Goal: Information Seeking & Learning: Learn about a topic

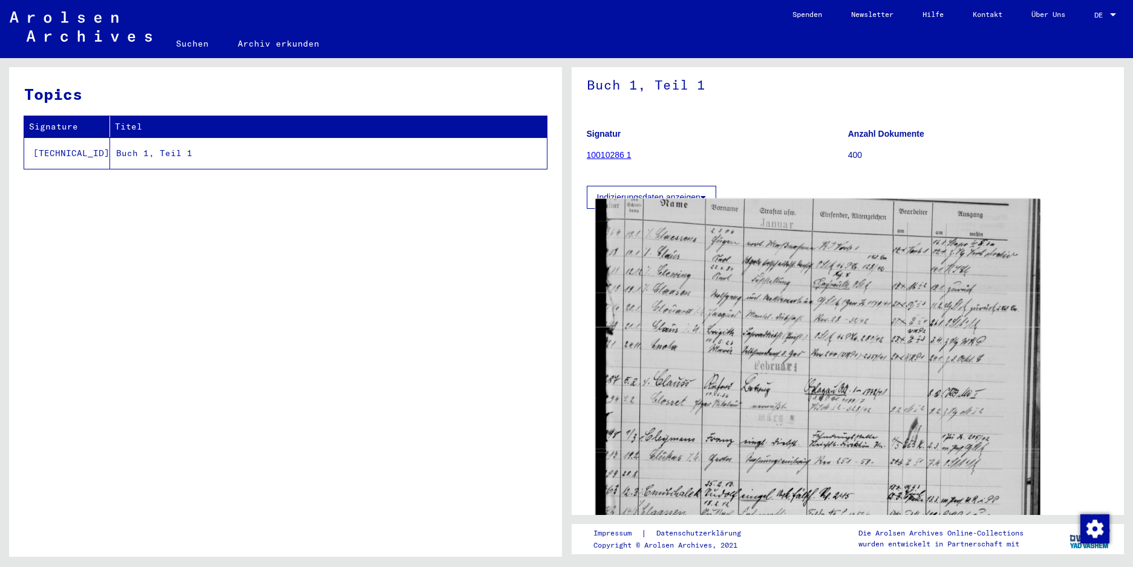
scroll to position [67, 0]
click at [789, 335] on img at bounding box center [817, 504] width 444 height 611
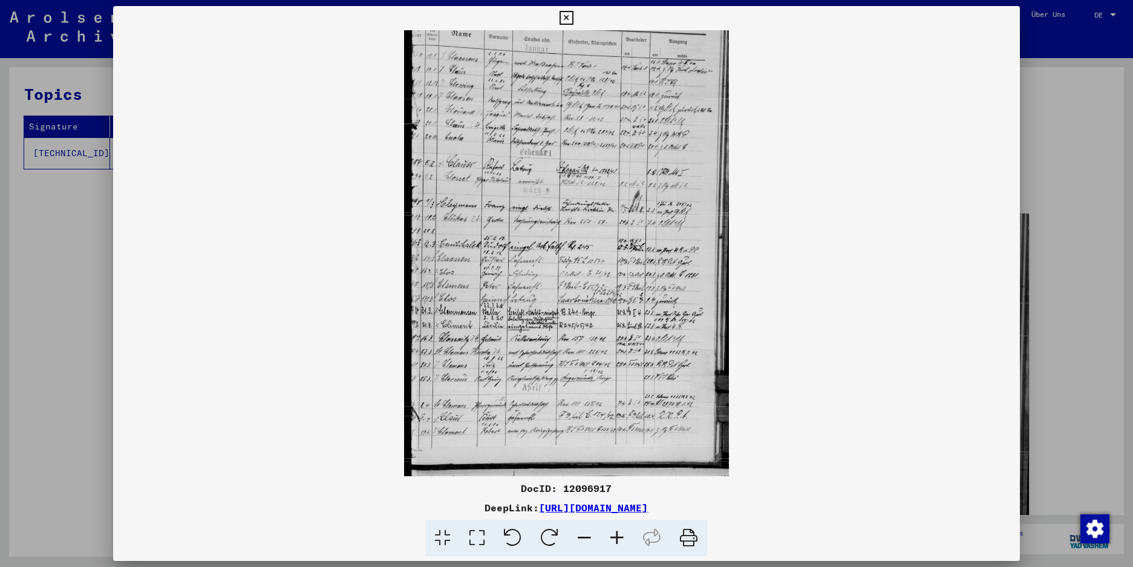
click at [616, 538] on icon at bounding box center [617, 538] width 33 height 37
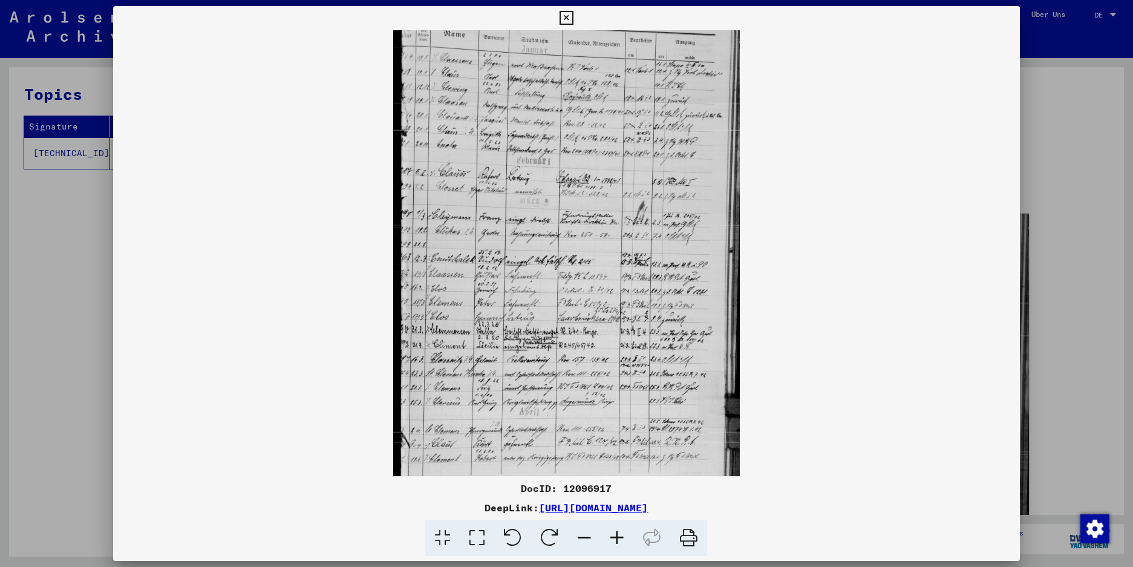
click at [616, 538] on icon at bounding box center [617, 538] width 33 height 37
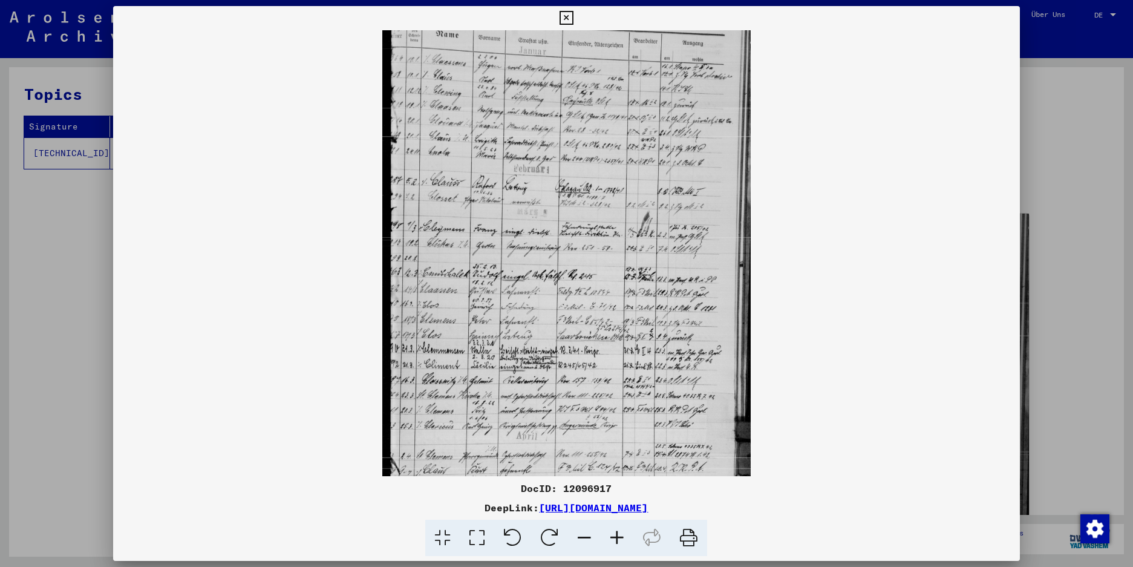
click at [616, 538] on icon at bounding box center [617, 538] width 33 height 37
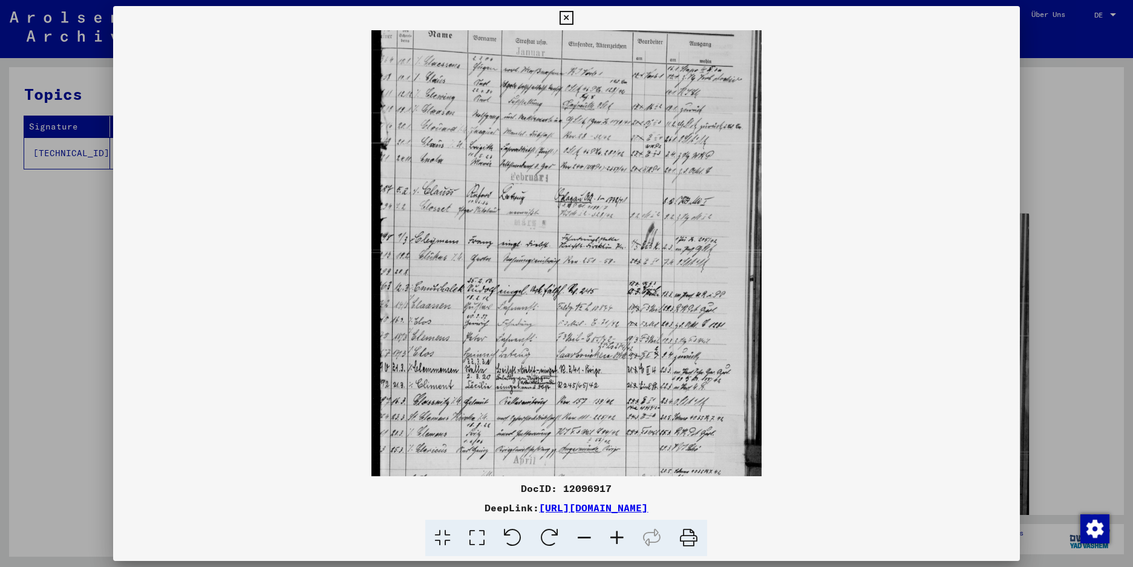
click at [616, 538] on icon at bounding box center [617, 538] width 33 height 37
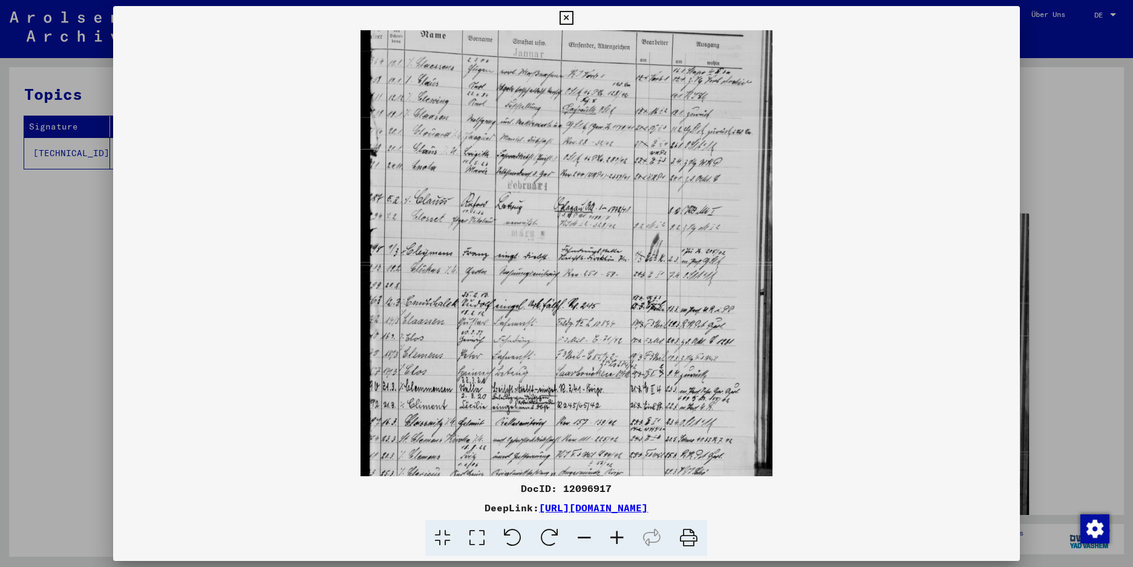
click at [616, 538] on icon at bounding box center [617, 538] width 33 height 37
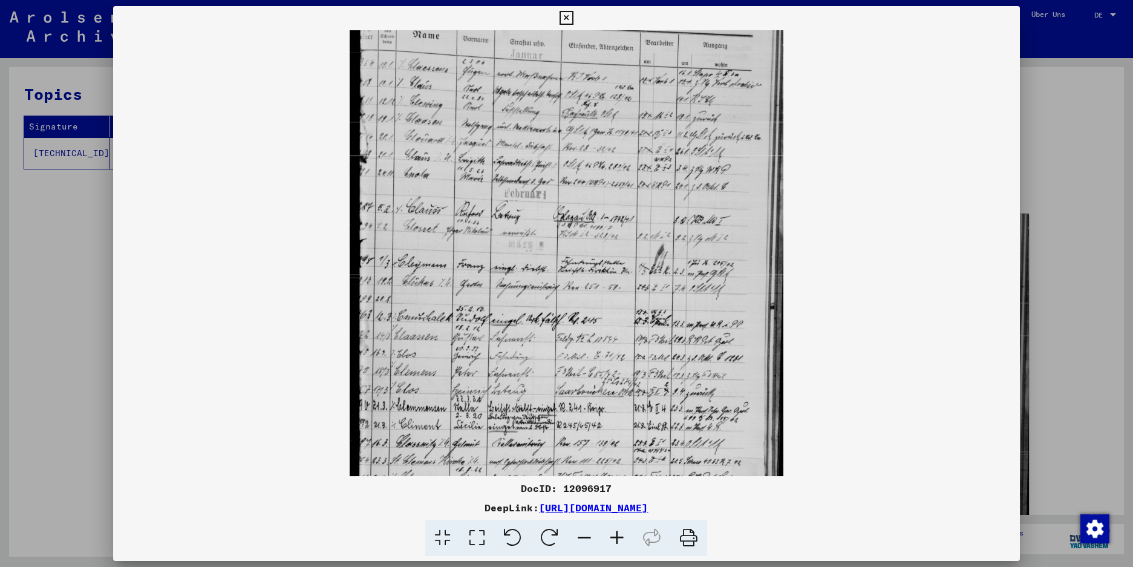
click at [616, 538] on icon at bounding box center [617, 538] width 33 height 37
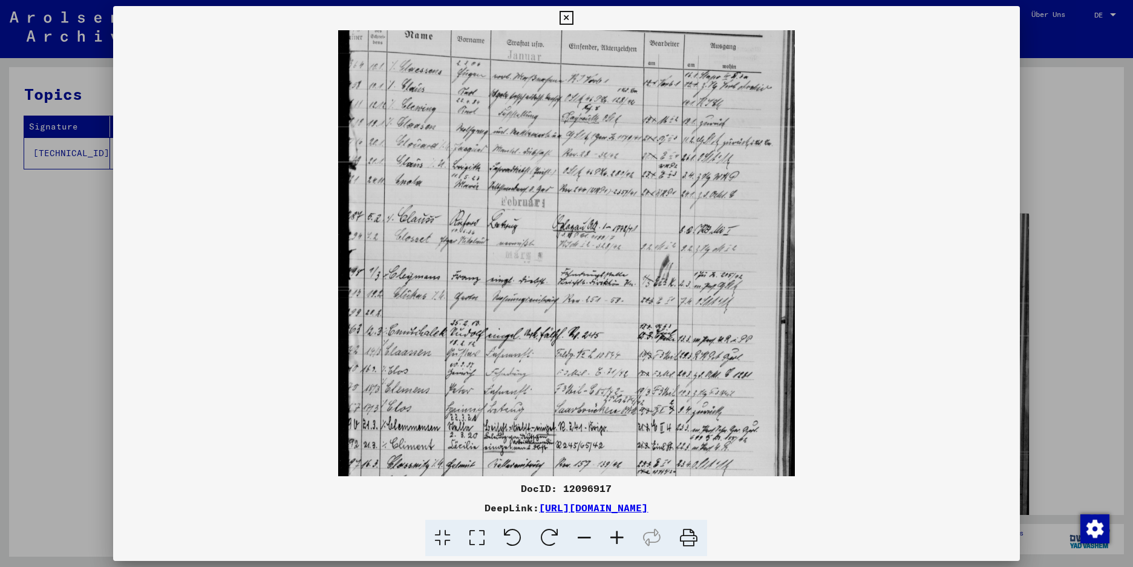
click at [616, 538] on icon at bounding box center [617, 538] width 33 height 37
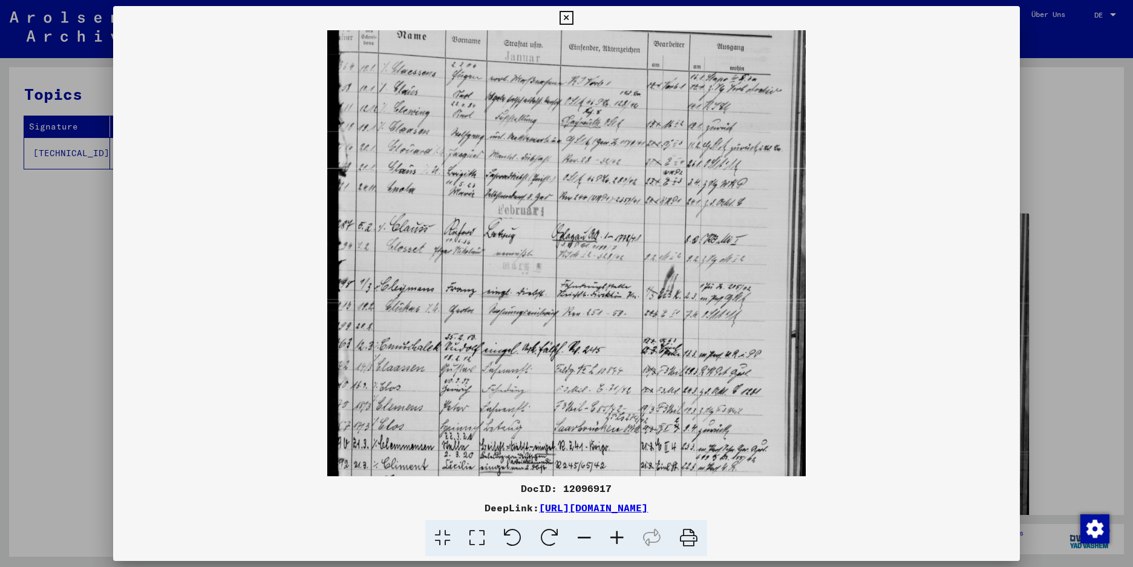
click at [616, 538] on icon at bounding box center [617, 538] width 33 height 37
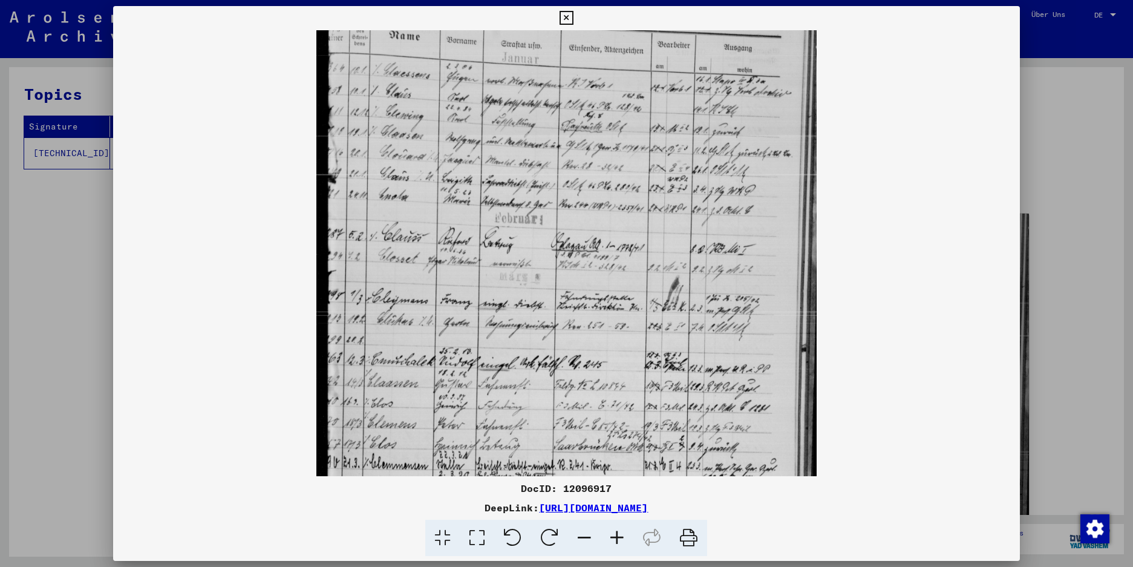
click at [616, 538] on icon at bounding box center [617, 538] width 33 height 37
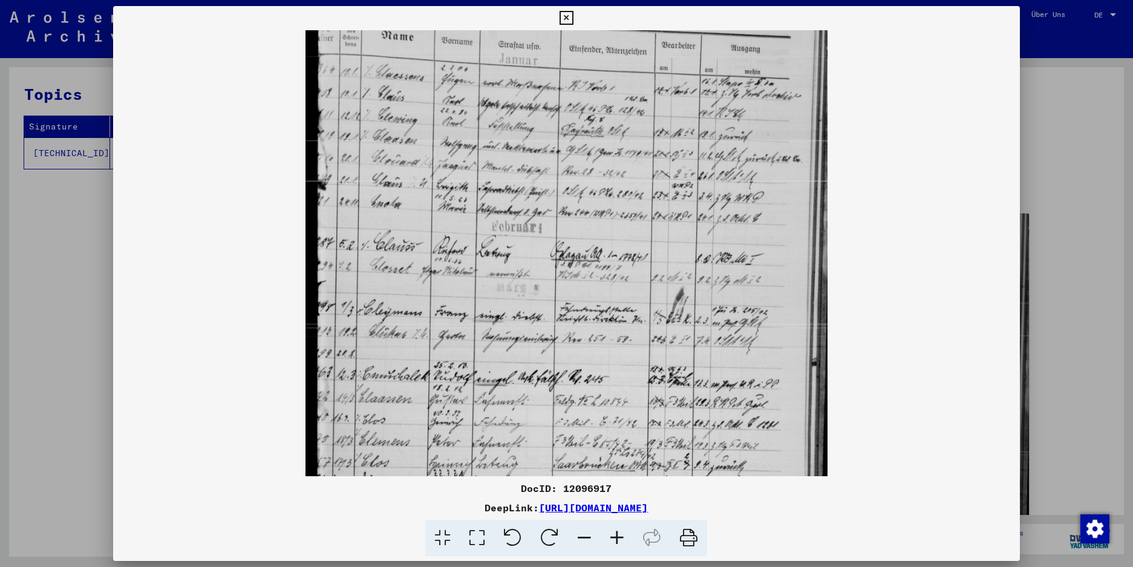
click at [616, 538] on icon at bounding box center [617, 538] width 33 height 37
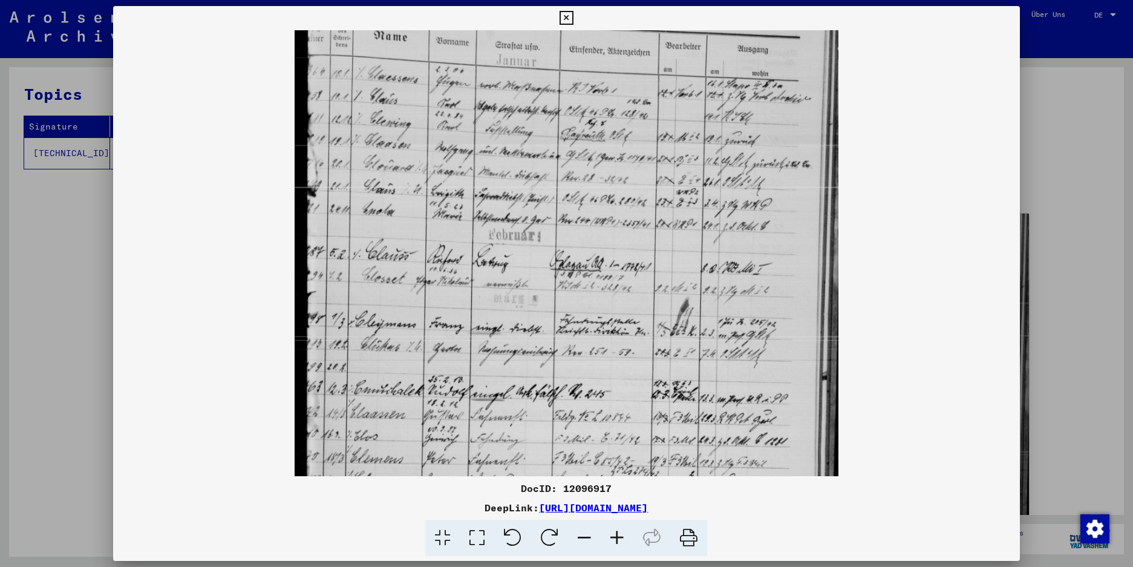
click at [616, 538] on icon at bounding box center [617, 538] width 33 height 37
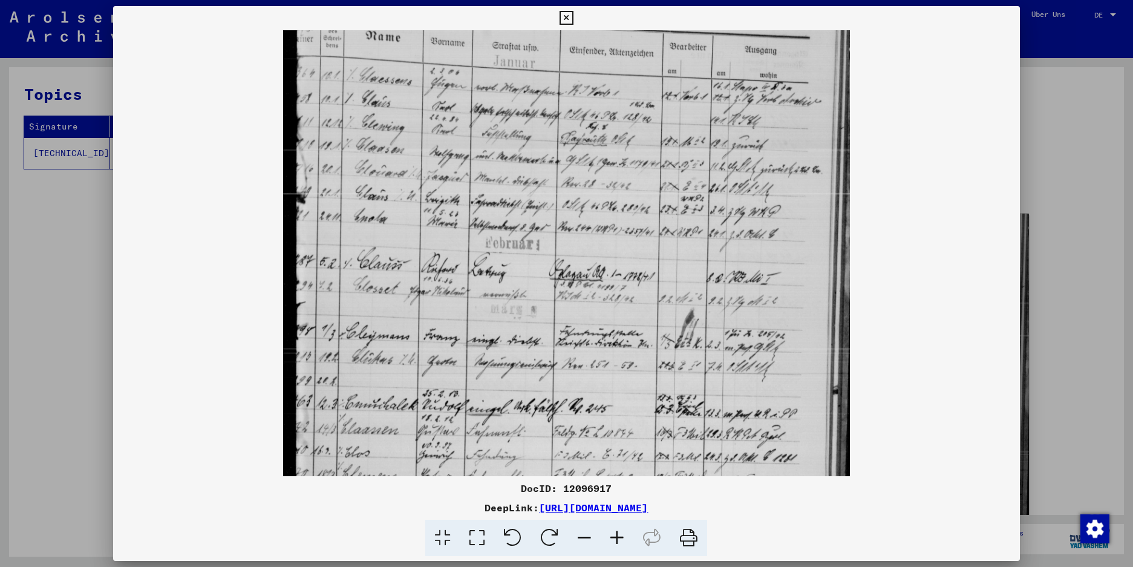
click at [616, 538] on icon at bounding box center [617, 538] width 33 height 37
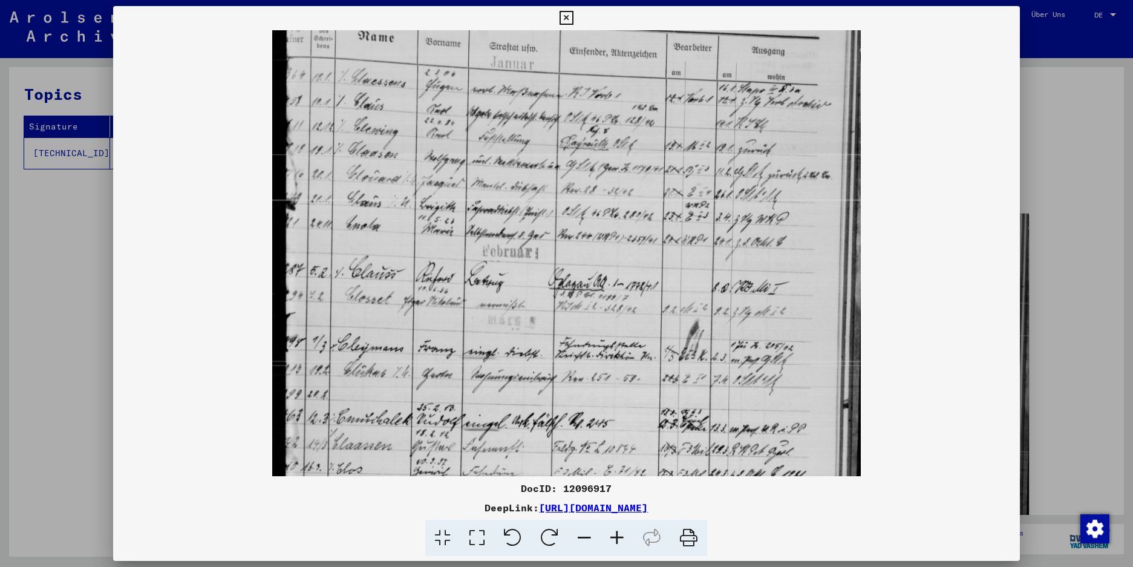
click at [616, 538] on icon at bounding box center [617, 538] width 33 height 37
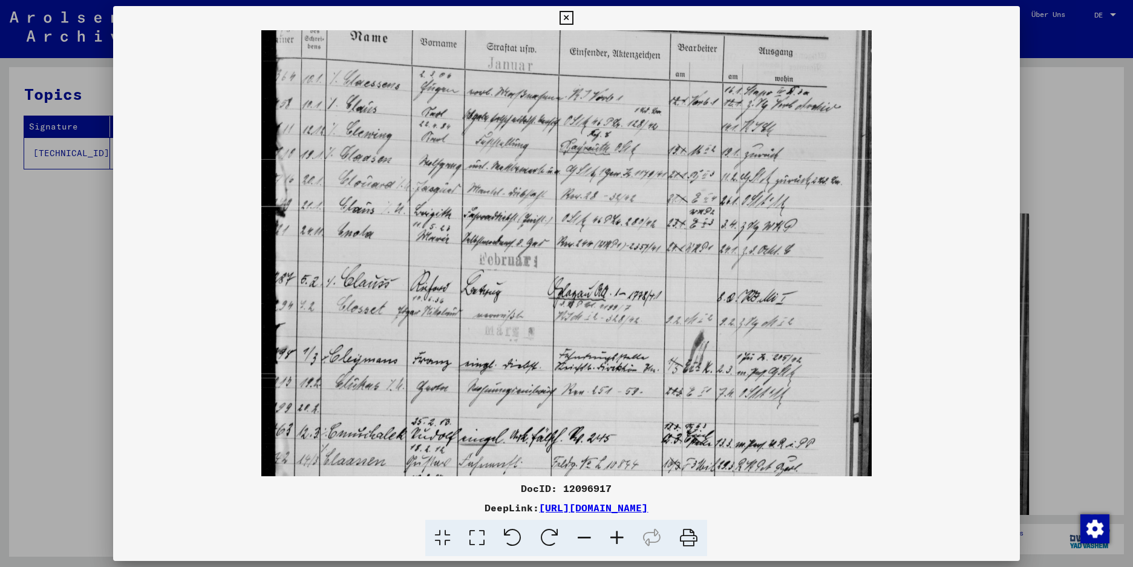
click at [616, 538] on icon at bounding box center [617, 538] width 33 height 37
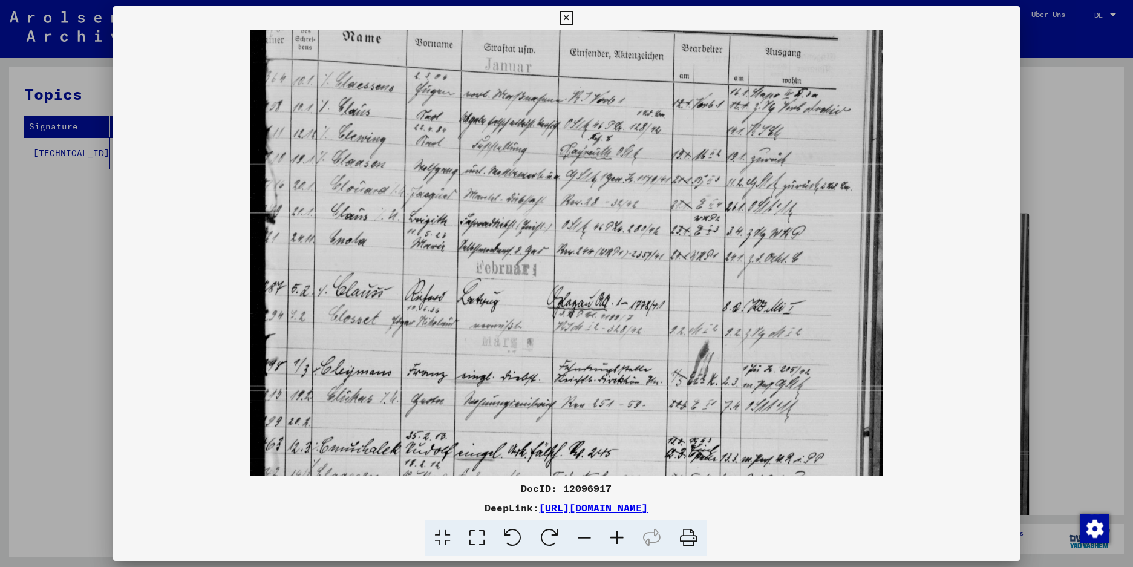
click at [616, 538] on icon at bounding box center [617, 538] width 33 height 37
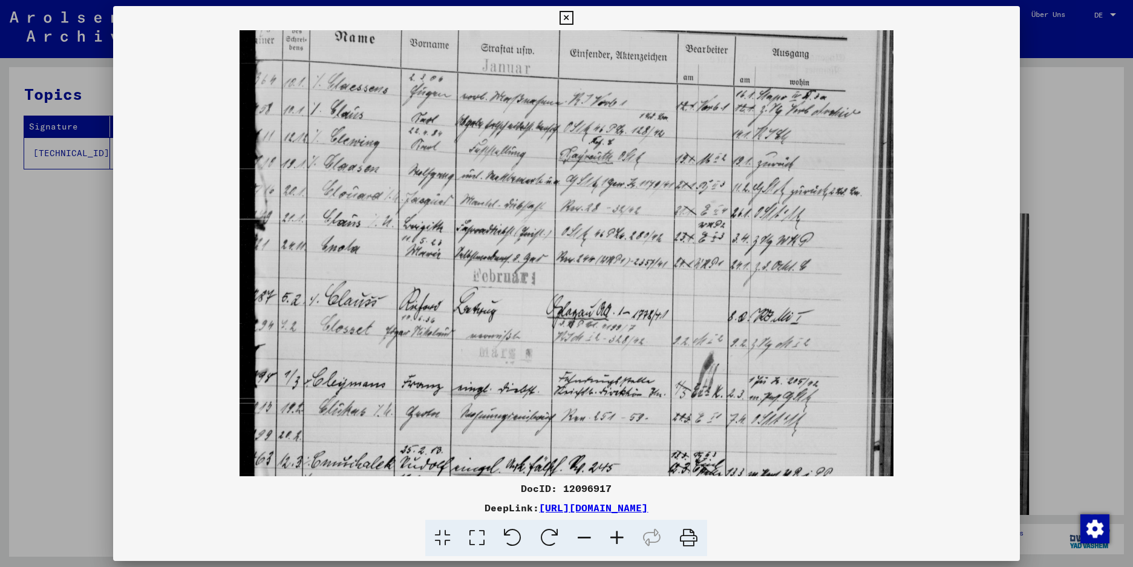
click at [616, 538] on icon at bounding box center [617, 538] width 33 height 37
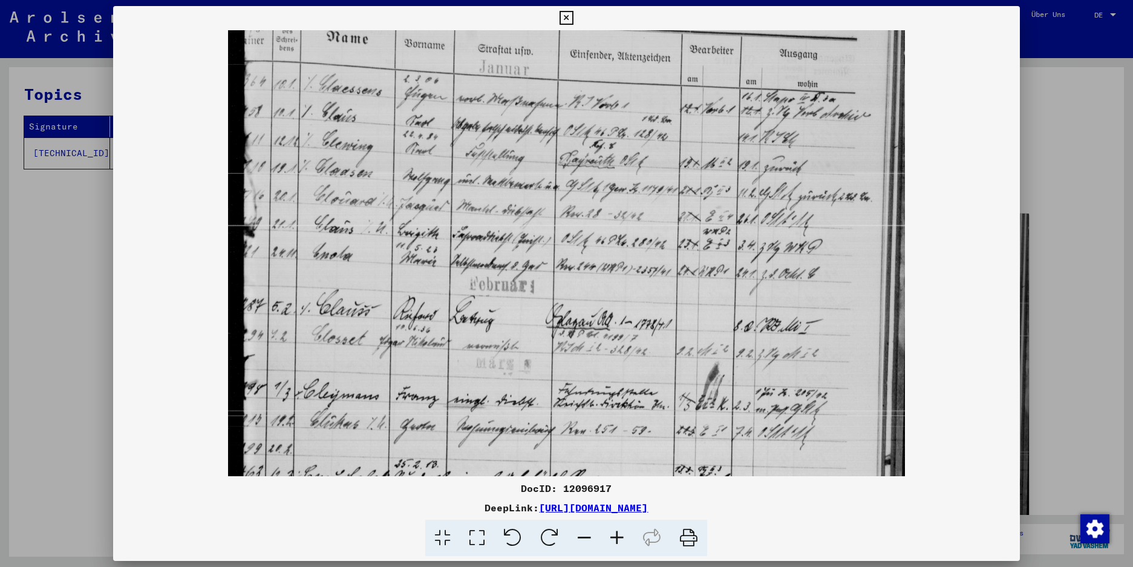
click at [616, 538] on icon at bounding box center [617, 538] width 33 height 37
drag, startPoint x: 483, startPoint y: 173, endPoint x: 479, endPoint y: 220, distance: 46.7
click at [479, 220] on img at bounding box center [566, 495] width 676 height 930
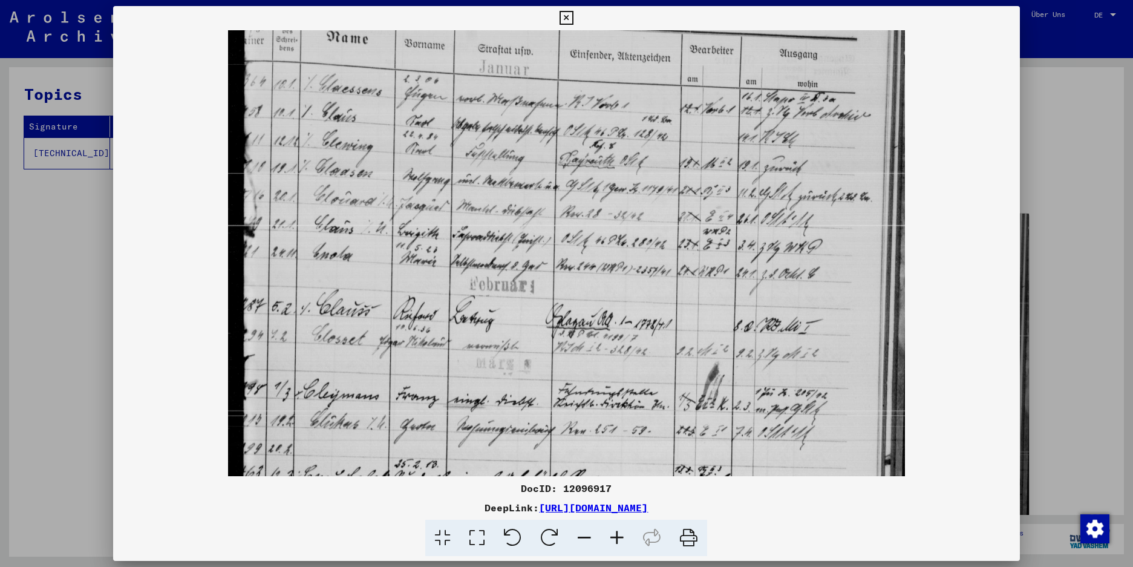
click at [507, 163] on img at bounding box center [566, 495] width 676 height 930
drag, startPoint x: 1009, startPoint y: 19, endPoint x: 1009, endPoint y: 9, distance: 10.3
click at [573, 18] on icon at bounding box center [567, 18] width 14 height 15
